Goal: Task Accomplishment & Management: Manage account settings

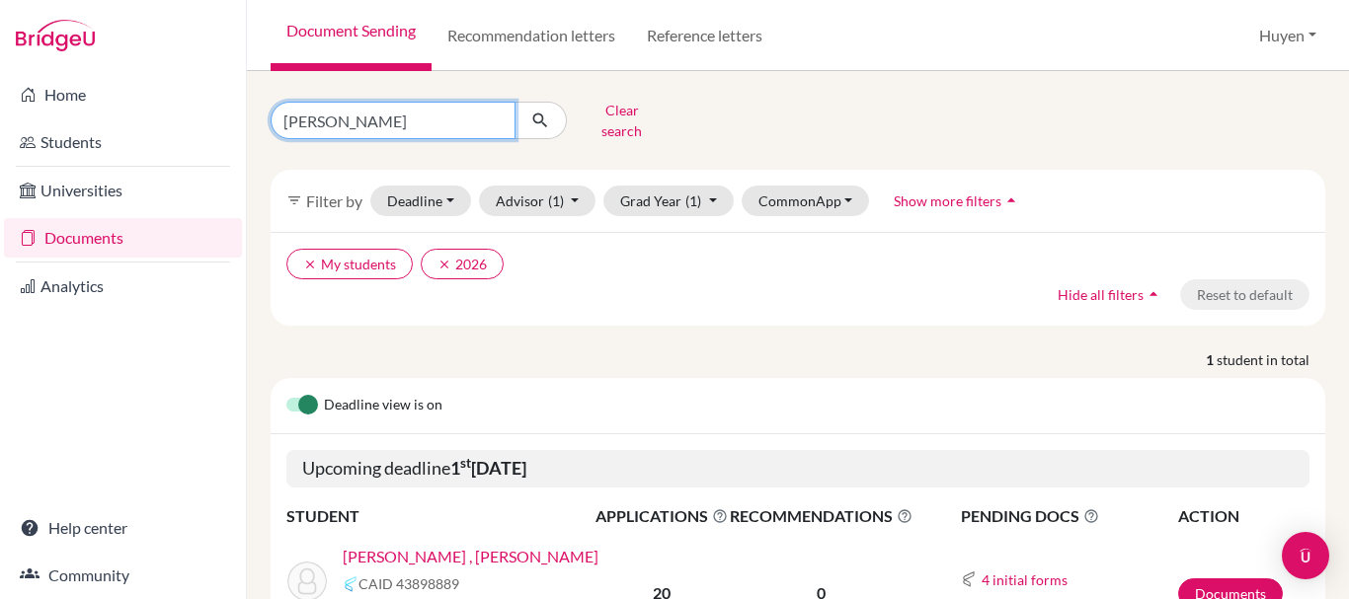
click at [429, 112] on input "uyen nhu" at bounding box center [393, 121] width 245 height 38
type input "u"
type input "thanh"
click button "submit" at bounding box center [541, 121] width 52 height 38
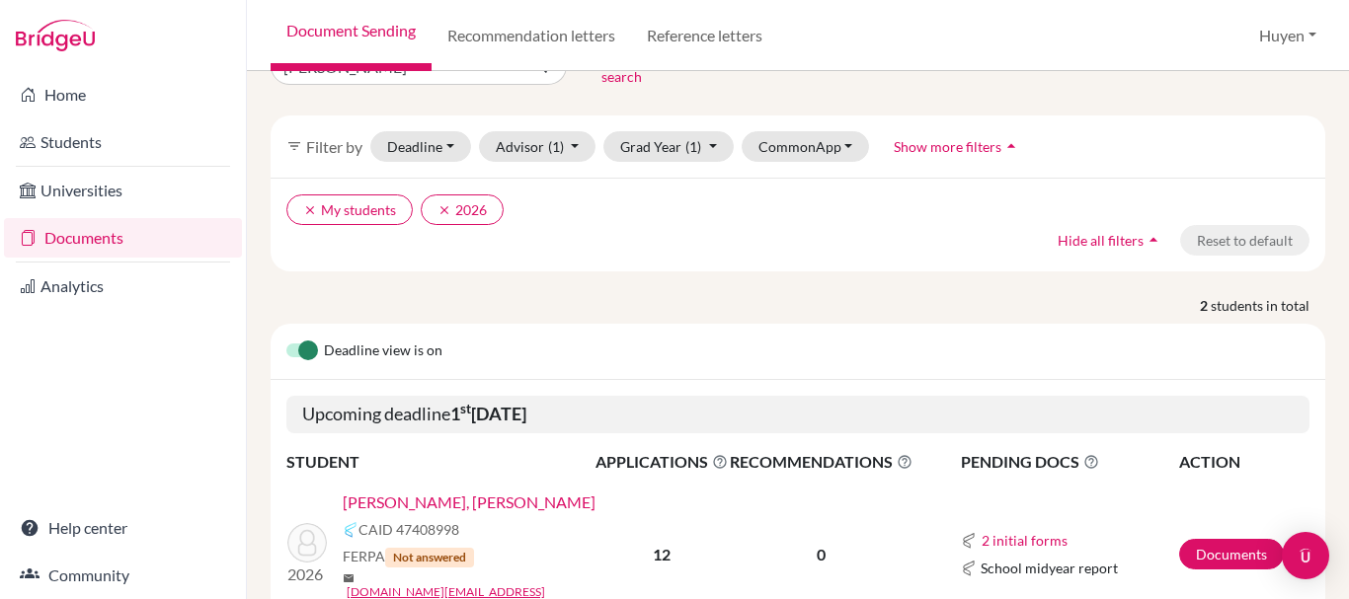
scroll to position [99, 0]
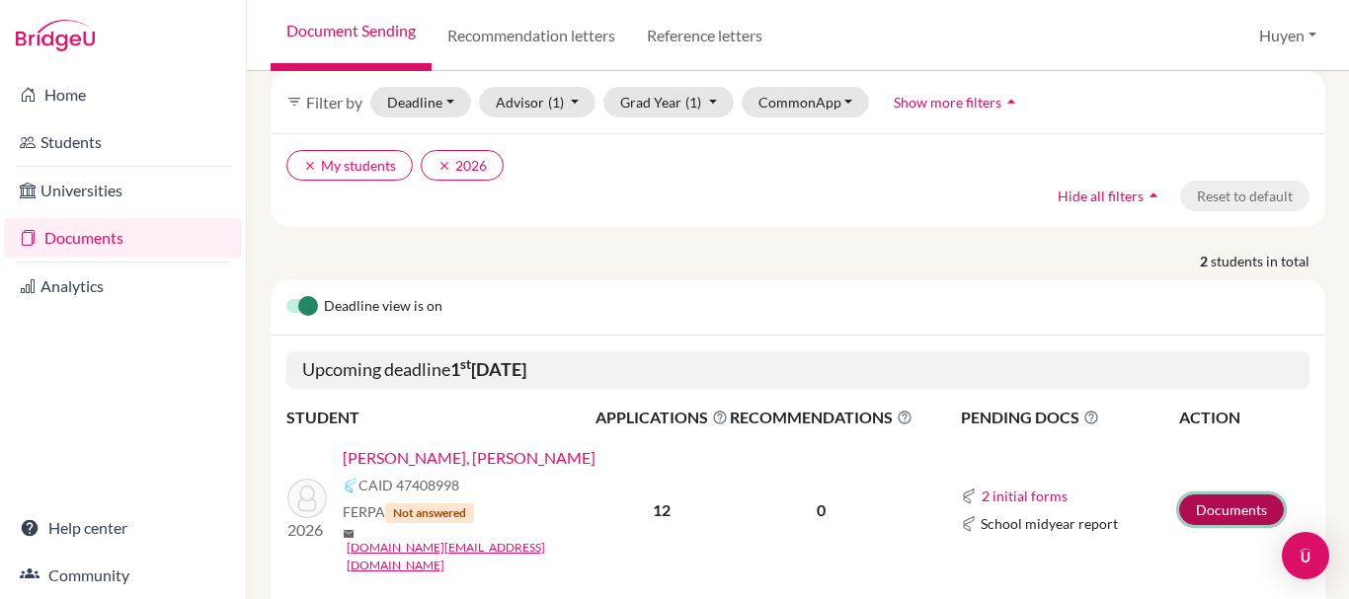
click at [1189, 495] on link "Documents" at bounding box center [1231, 510] width 105 height 31
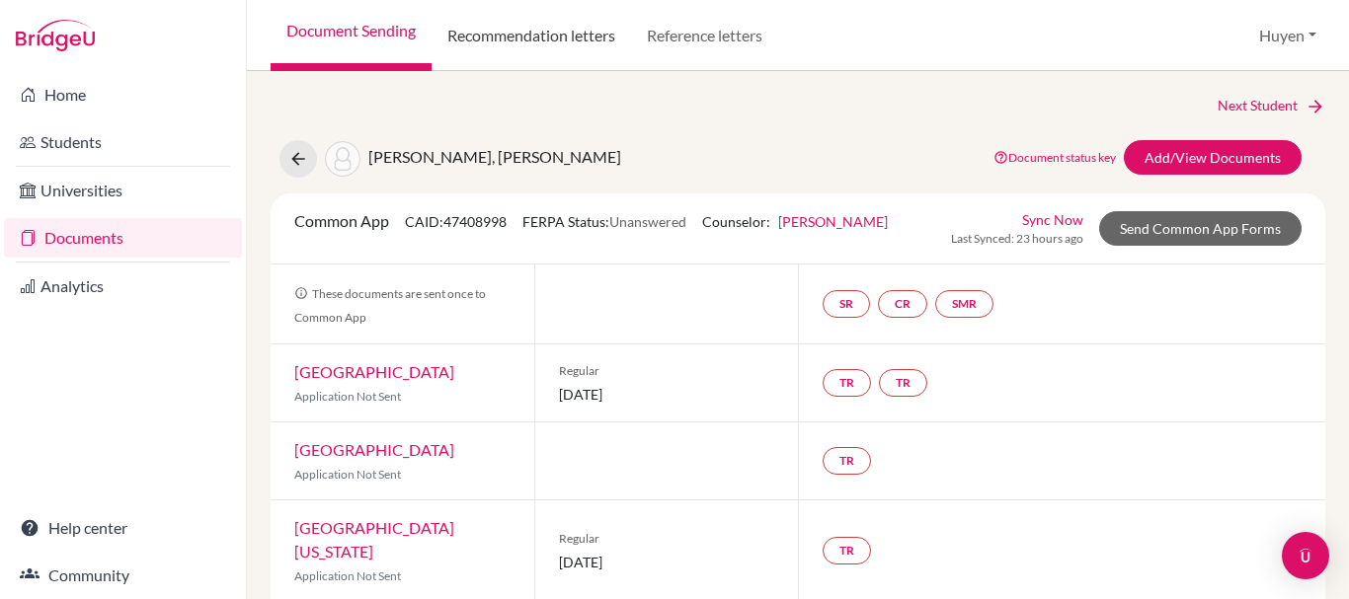
click at [548, 38] on link "Recommendation letters" at bounding box center [531, 35] width 199 height 71
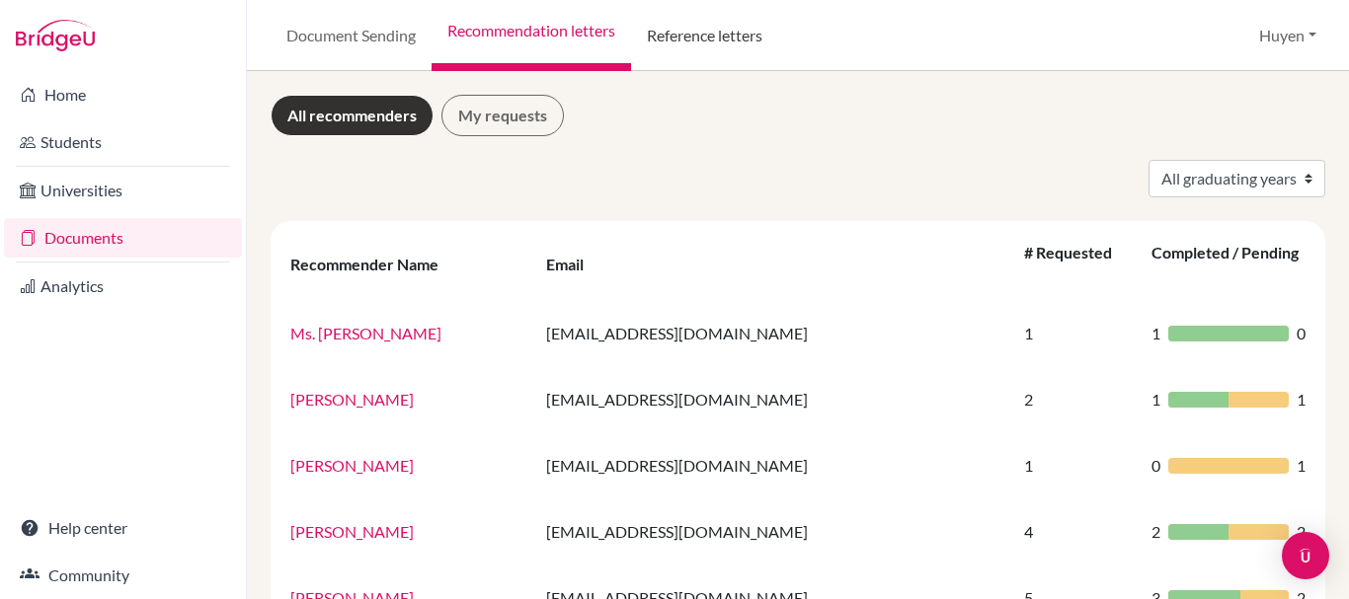
click at [751, 38] on link "Reference letters" at bounding box center [704, 35] width 147 height 71
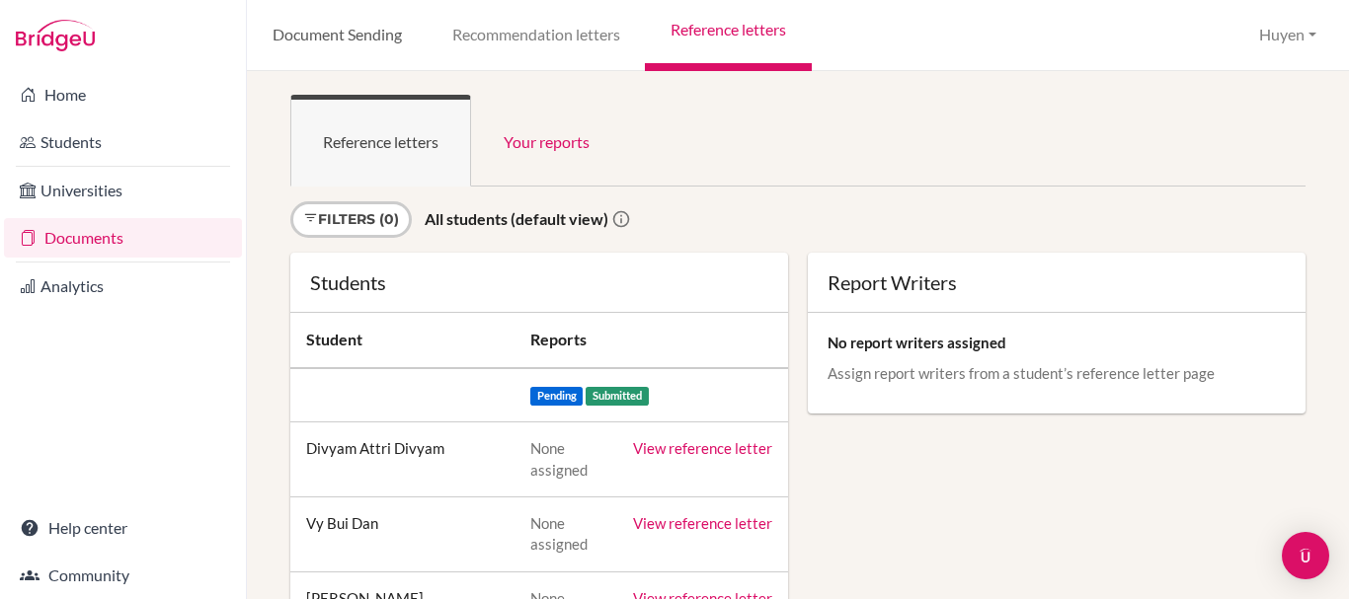
click at [365, 30] on link "Document Sending" at bounding box center [337, 35] width 180 height 71
